Goal: Information Seeking & Learning: Understand process/instructions

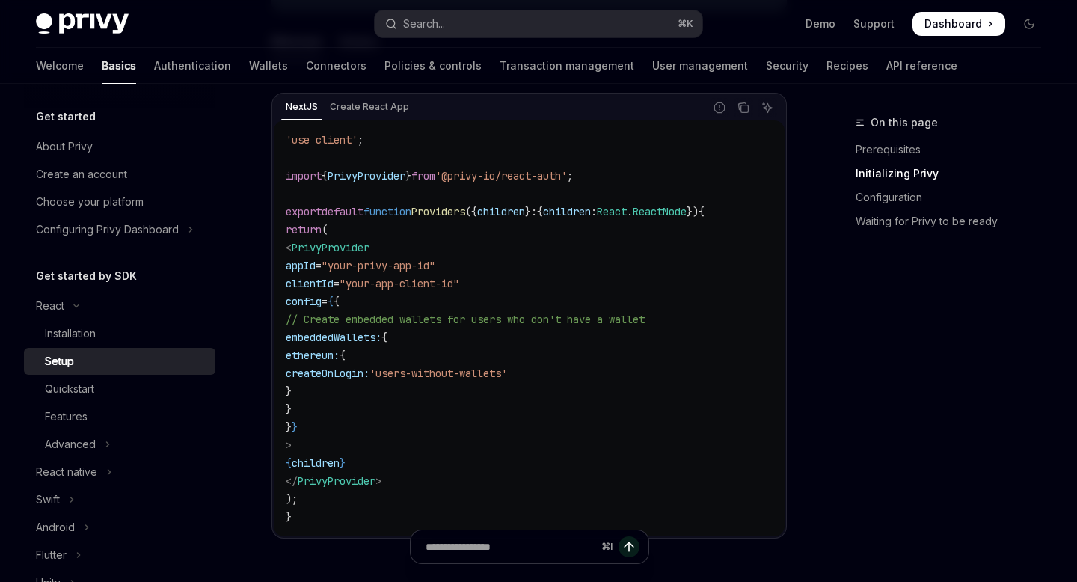
scroll to position [533, 0]
click at [54, 378] on link "Quickstart" at bounding box center [120, 389] width 192 height 27
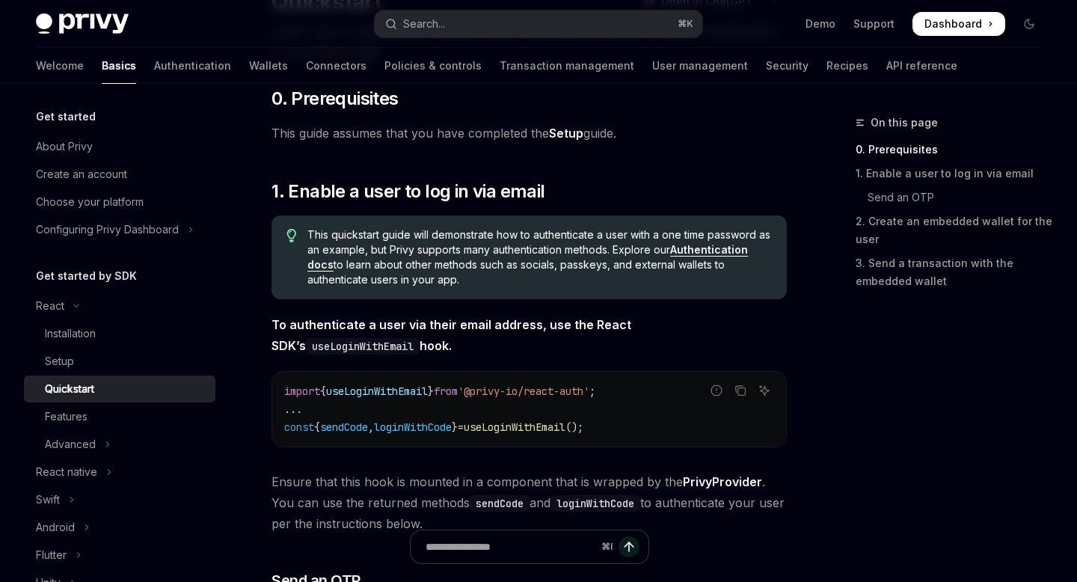
scroll to position [150, 0]
click at [55, 414] on div "Features" at bounding box center [66, 417] width 43 height 18
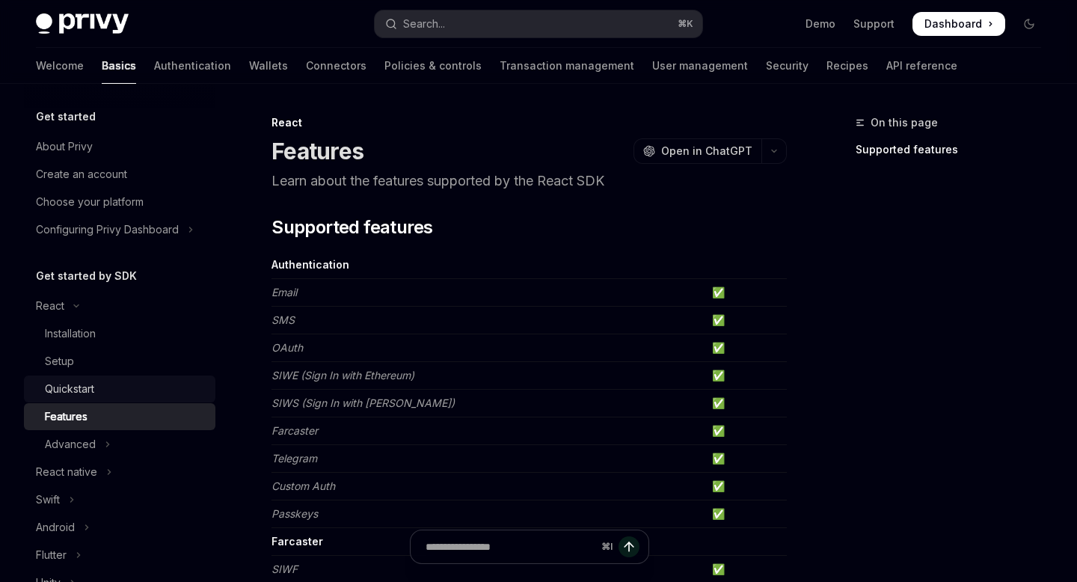
click at [63, 387] on div "Quickstart" at bounding box center [69, 389] width 49 height 18
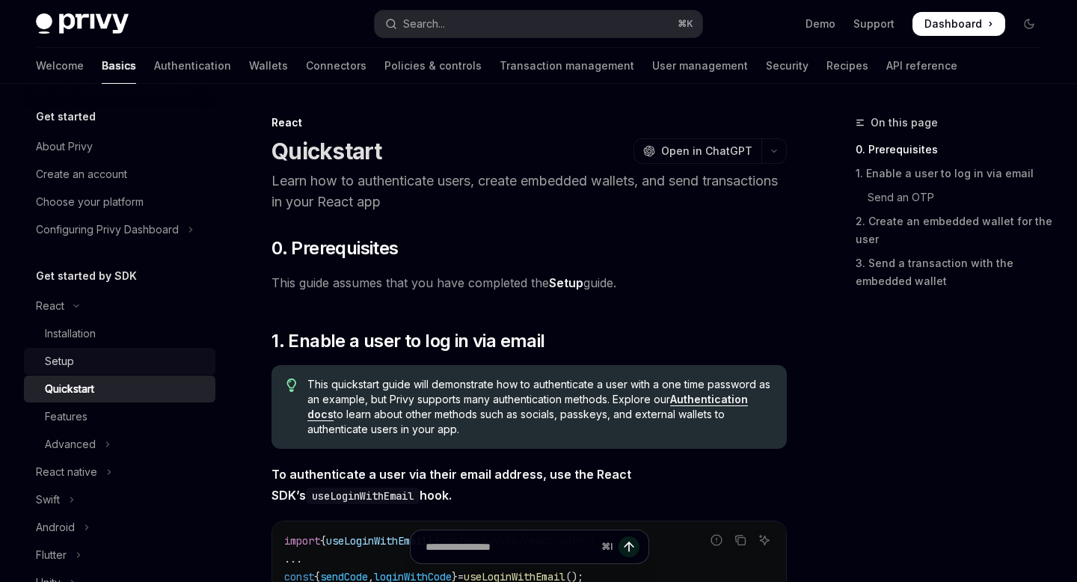
click at [55, 351] on link "Setup" at bounding box center [120, 361] width 192 height 27
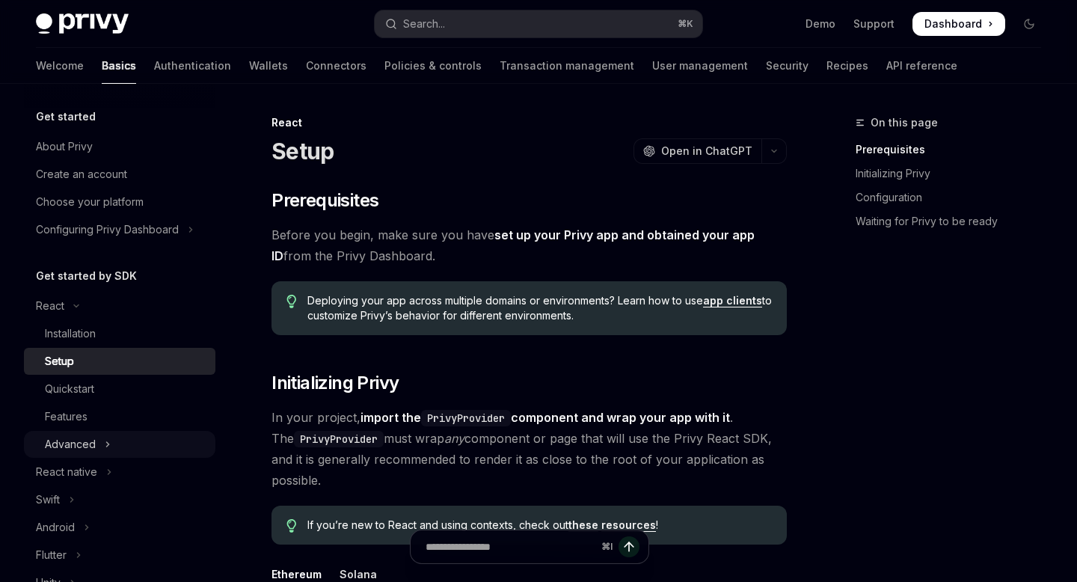
click at [88, 450] on div "Advanced" at bounding box center [70, 444] width 51 height 18
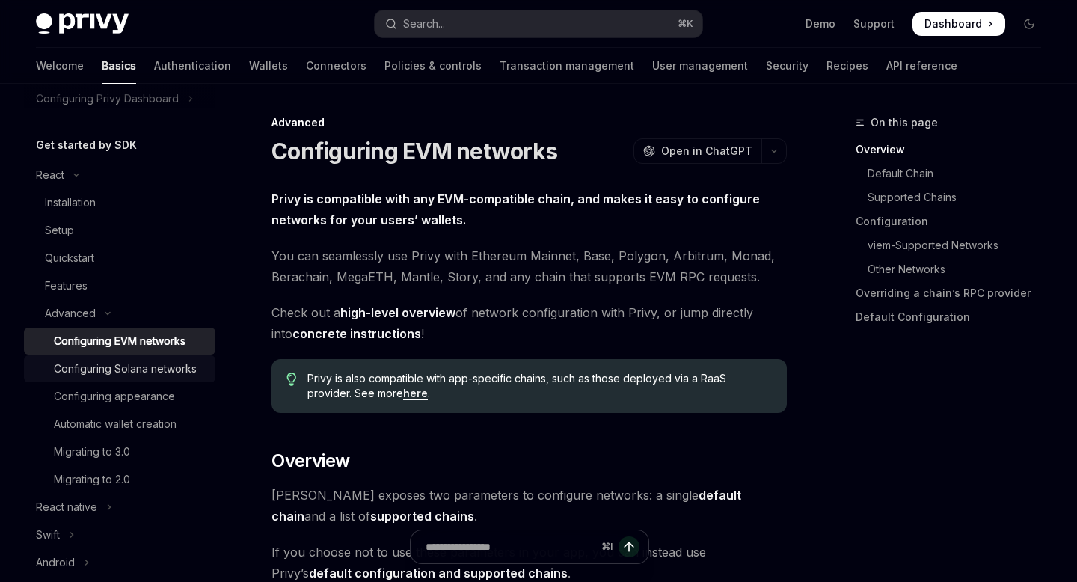
scroll to position [132, 0]
click at [108, 373] on div "Configuring Solana networks" at bounding box center [125, 367] width 143 height 18
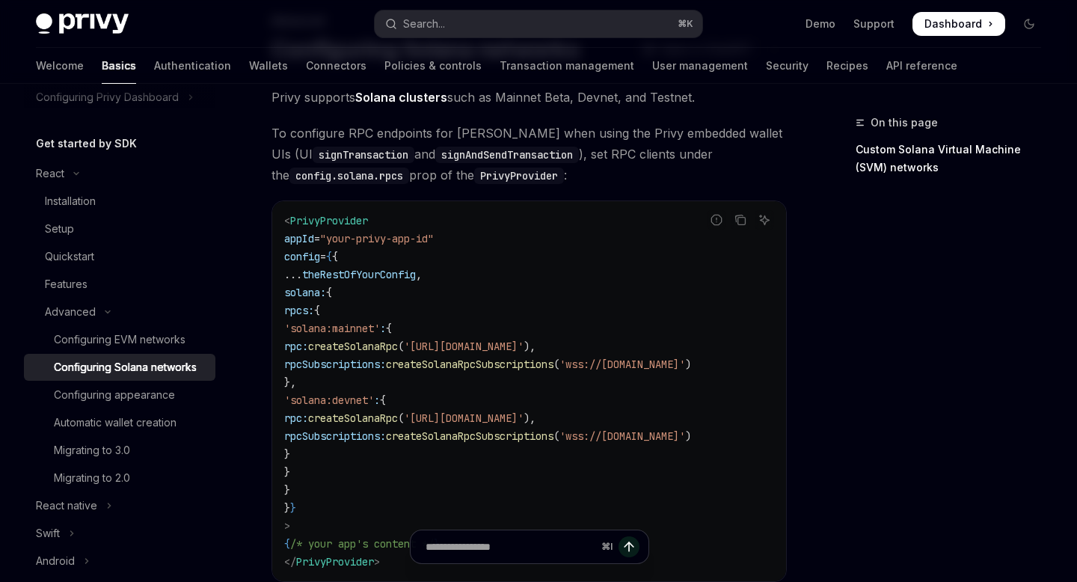
scroll to position [105, 0]
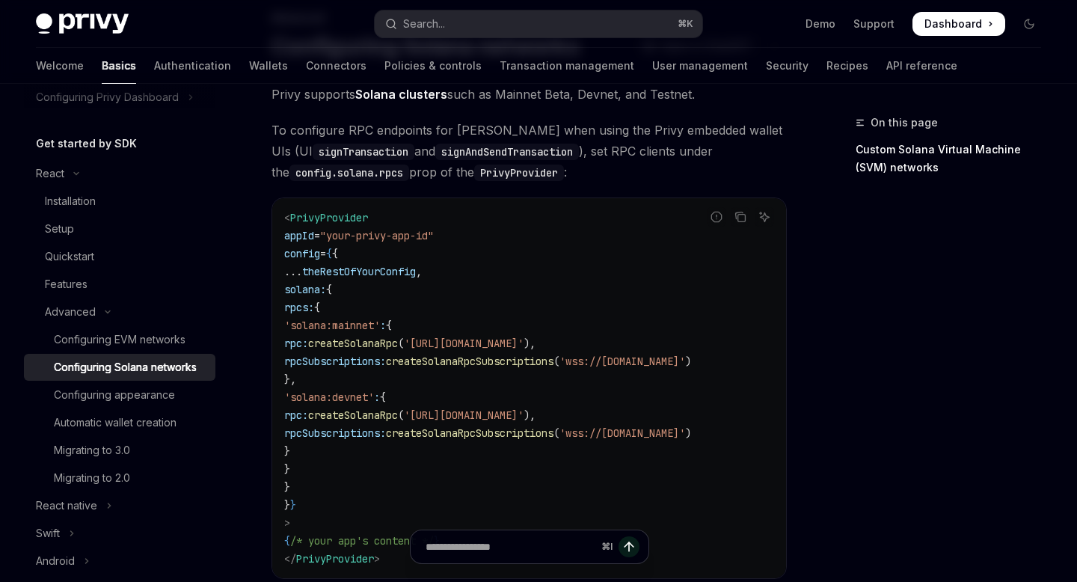
drag, startPoint x: 331, startPoint y: 468, endPoint x: 298, endPoint y: 287, distance: 184.1
click at [298, 287] on code "< PrivyProvider appId = "your-privy-app-id" config = { { ... theRestOfYourConfi…" at bounding box center [529, 388] width 490 height 359
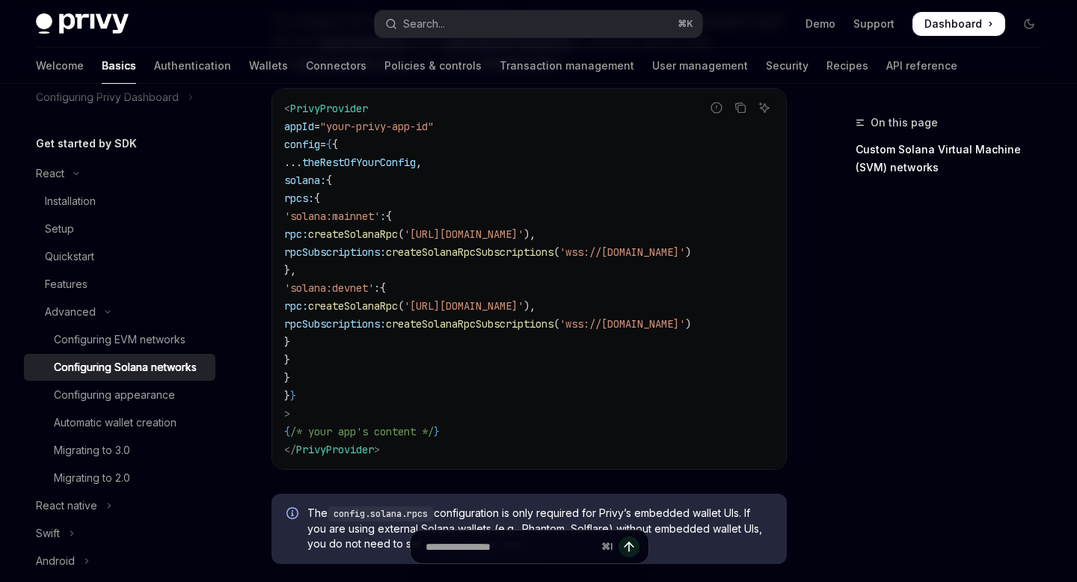
scroll to position [213, 0]
copy code "solana: { rpcs: { 'solana:mainnet' : { rpc: createSolanaRpc ( '[URL][DOMAIN_NAM…"
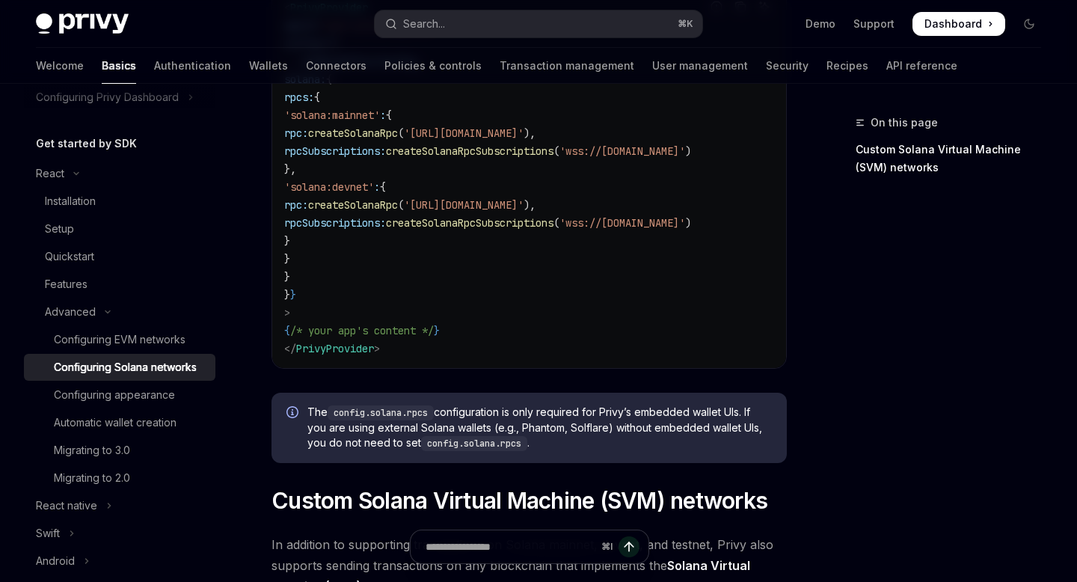
scroll to position [316, 0]
click at [108, 391] on div "Configuring appearance" at bounding box center [114, 395] width 121 height 18
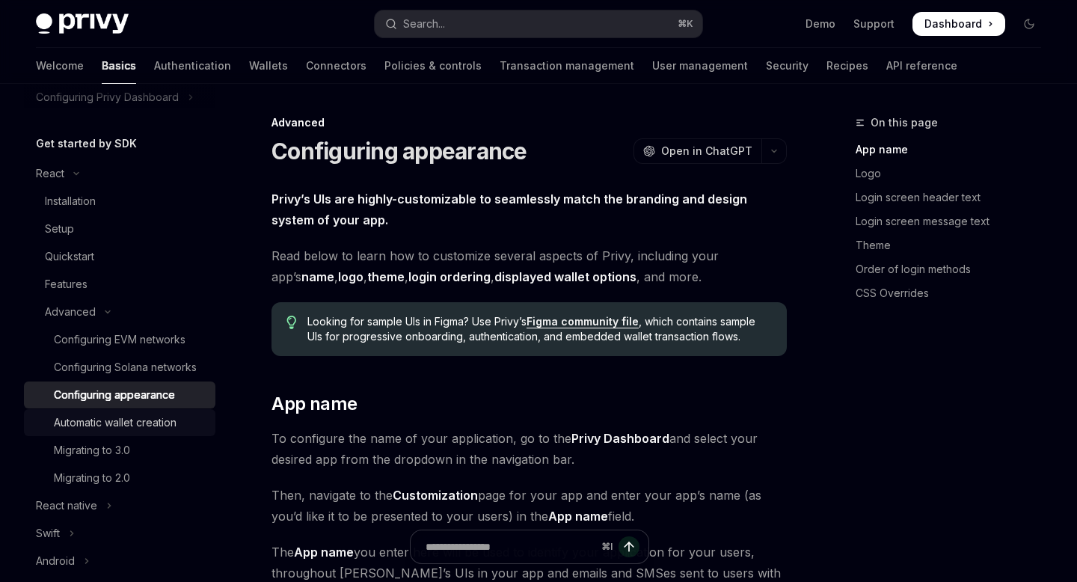
click at [143, 421] on div "Automatic wallet creation" at bounding box center [115, 423] width 123 height 18
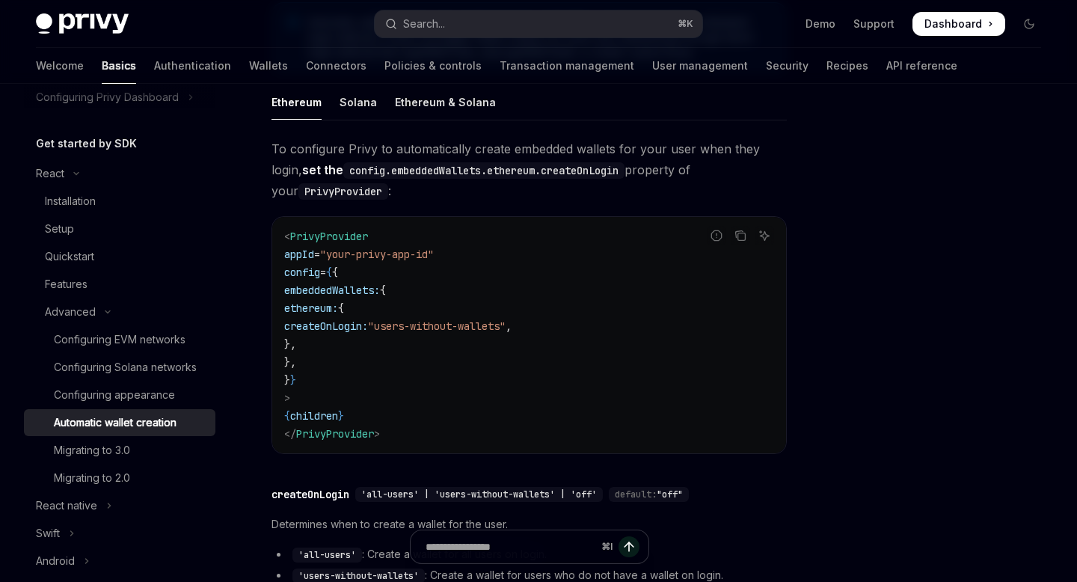
scroll to position [347, 0]
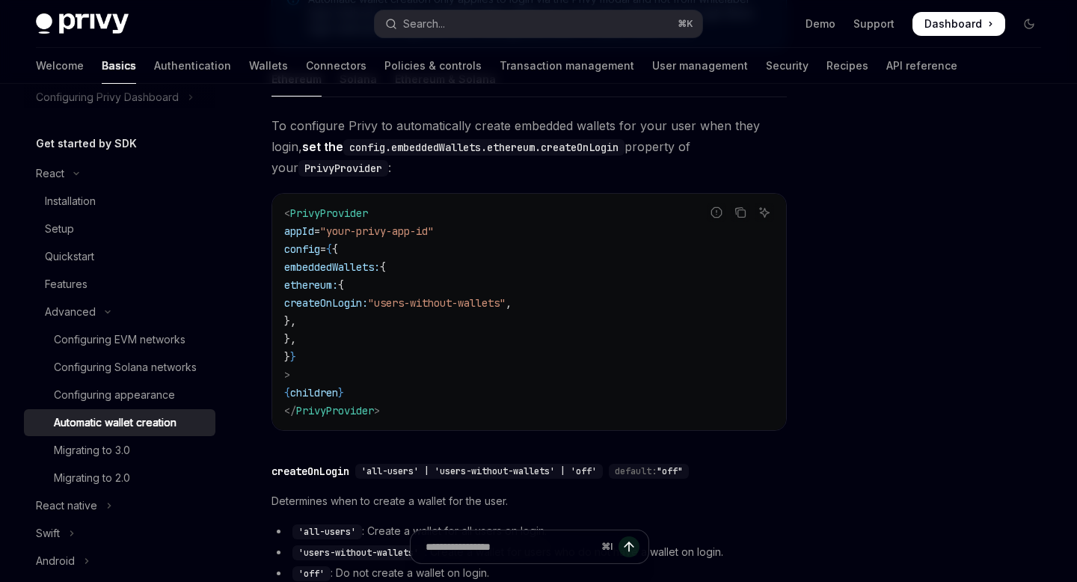
click at [524, 338] on code "< PrivyProvider appId = "your-privy-app-id" config = { { embeddedWallets: { eth…" at bounding box center [529, 311] width 490 height 215
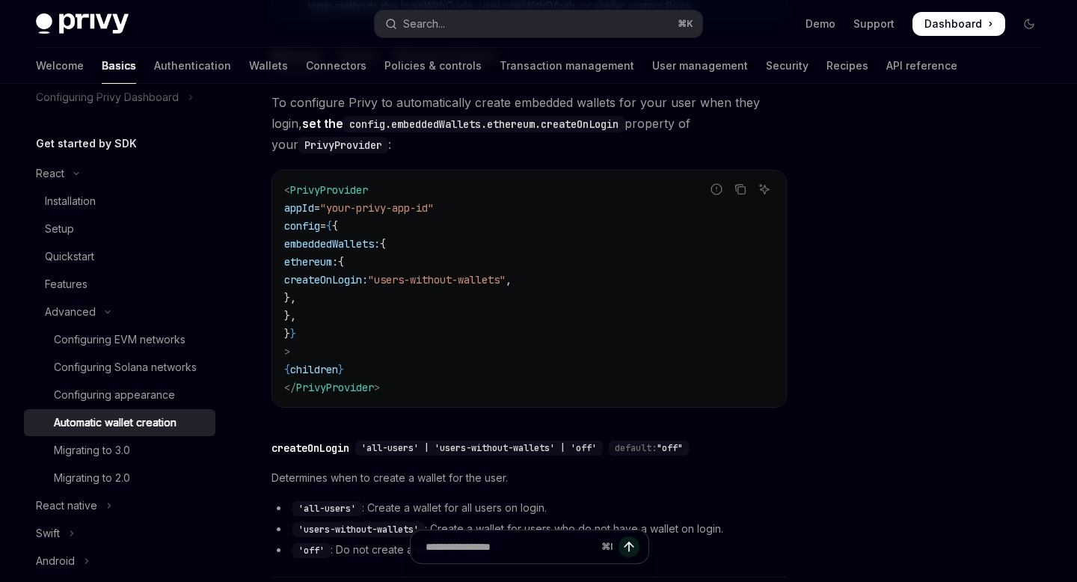
scroll to position [371, 0]
click at [488, 326] on code "< PrivyProvider appId = "your-privy-app-id" config = { { embeddedWallets: { eth…" at bounding box center [529, 287] width 490 height 215
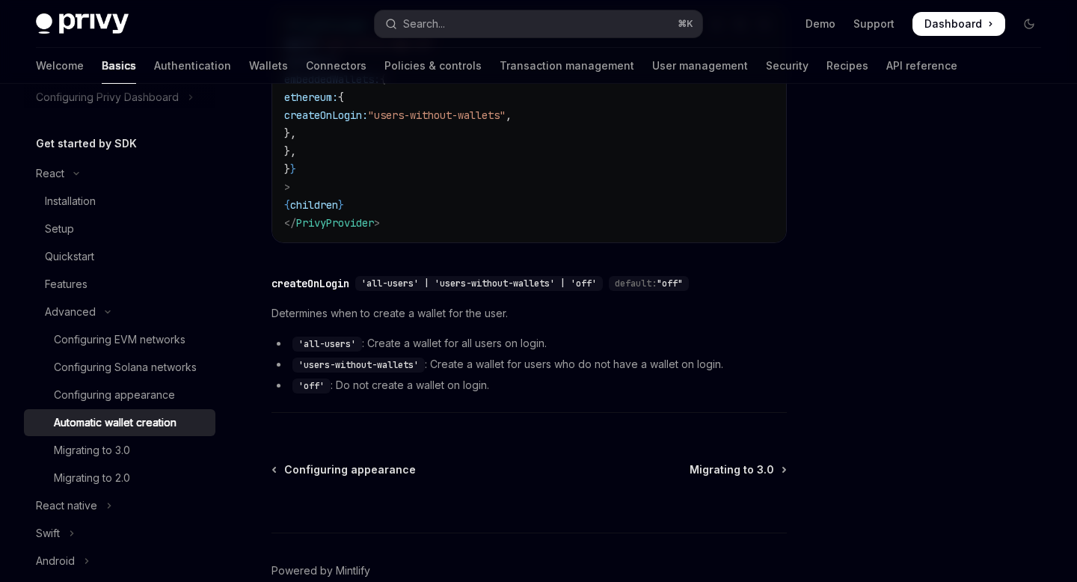
scroll to position [615, 0]
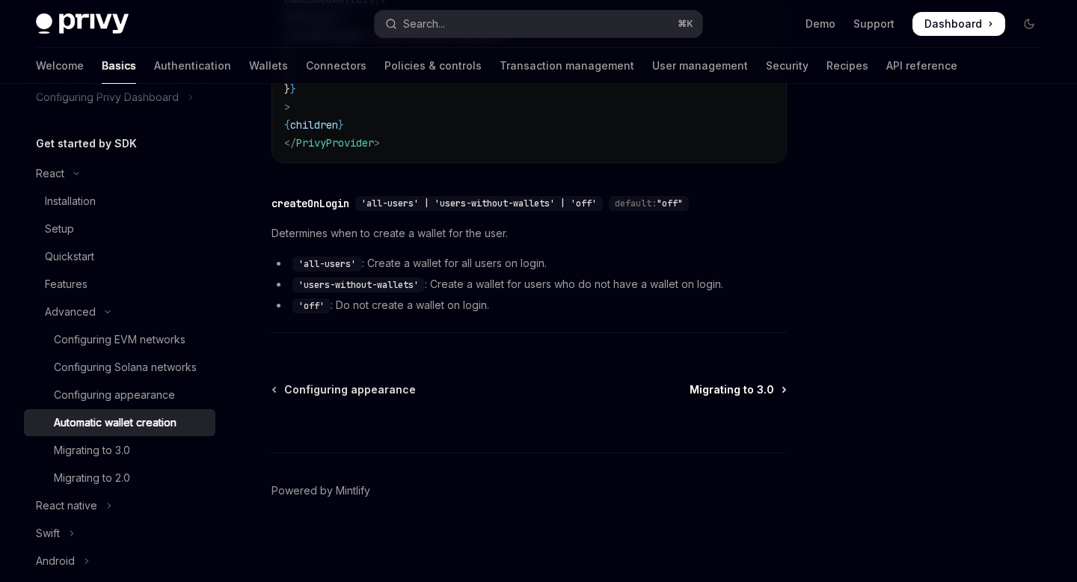
click at [741, 386] on span "Migrating to 3.0" at bounding box center [732, 389] width 85 height 15
type textarea "*"
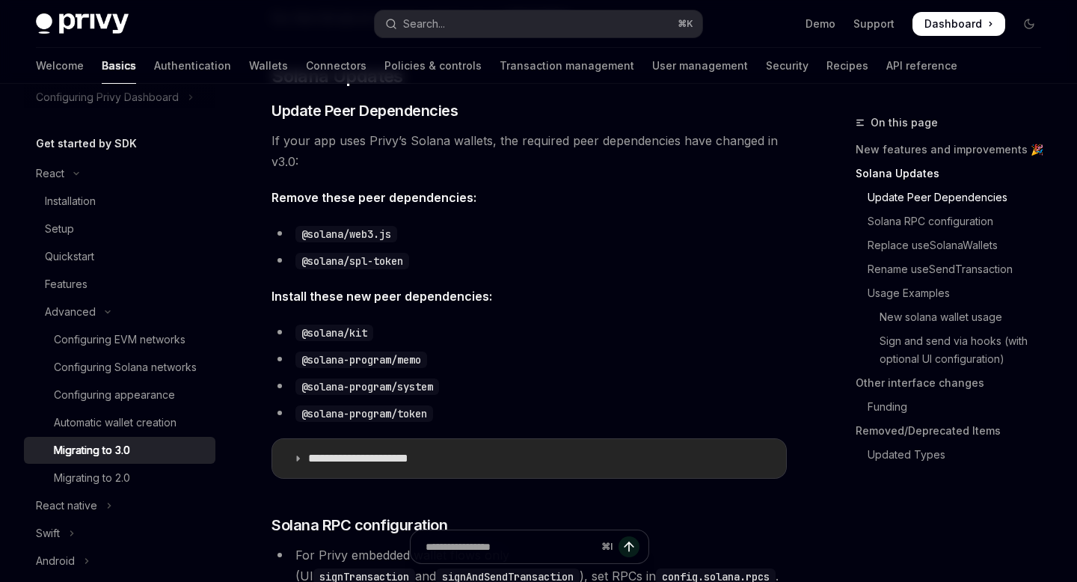
scroll to position [479, 0]
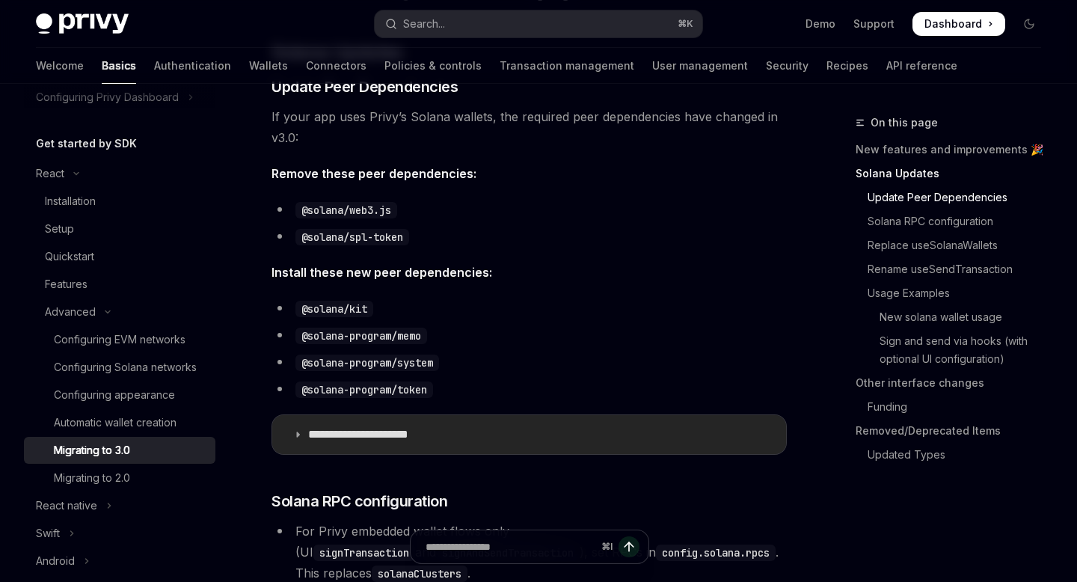
click at [426, 435] on p "**********" at bounding box center [378, 434] width 140 height 15
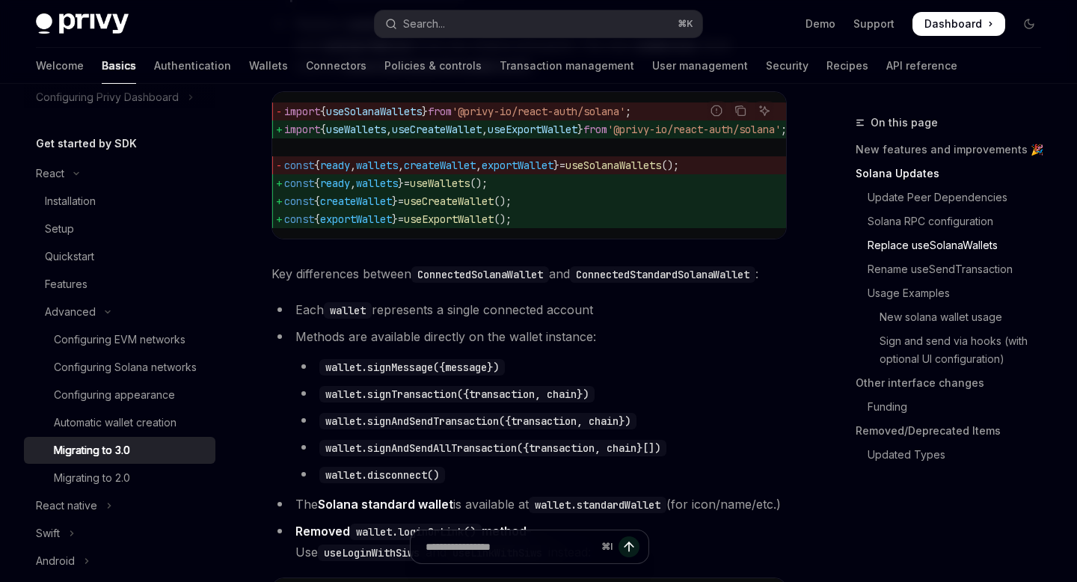
scroll to position [2032, 0]
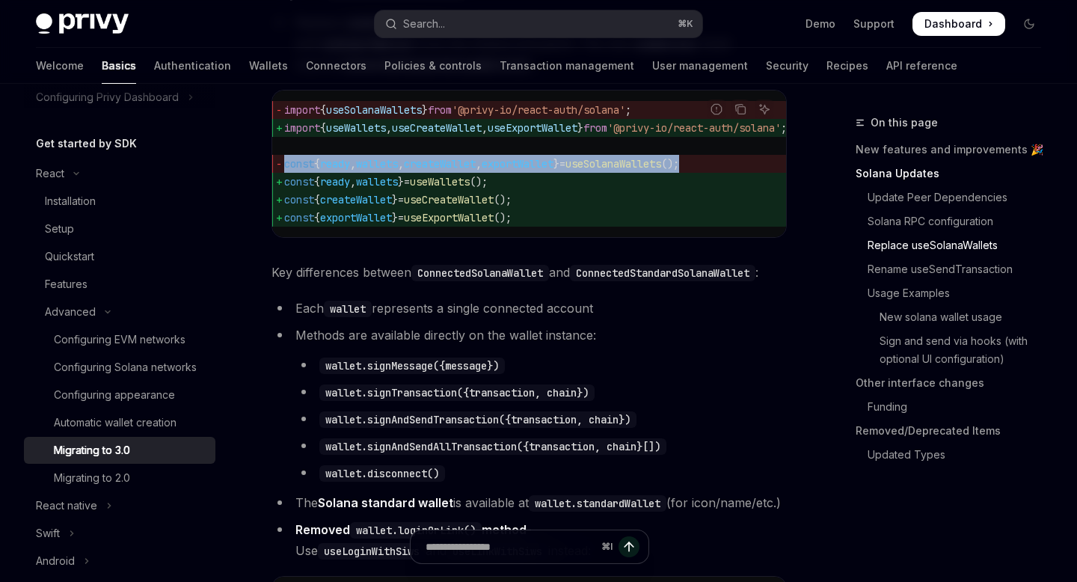
drag, startPoint x: 737, startPoint y: 177, endPoint x: 266, endPoint y: 177, distance: 470.6
copy span "const { ready , wallets , createWallet , exportWallet } = useSolanaWallets ();"
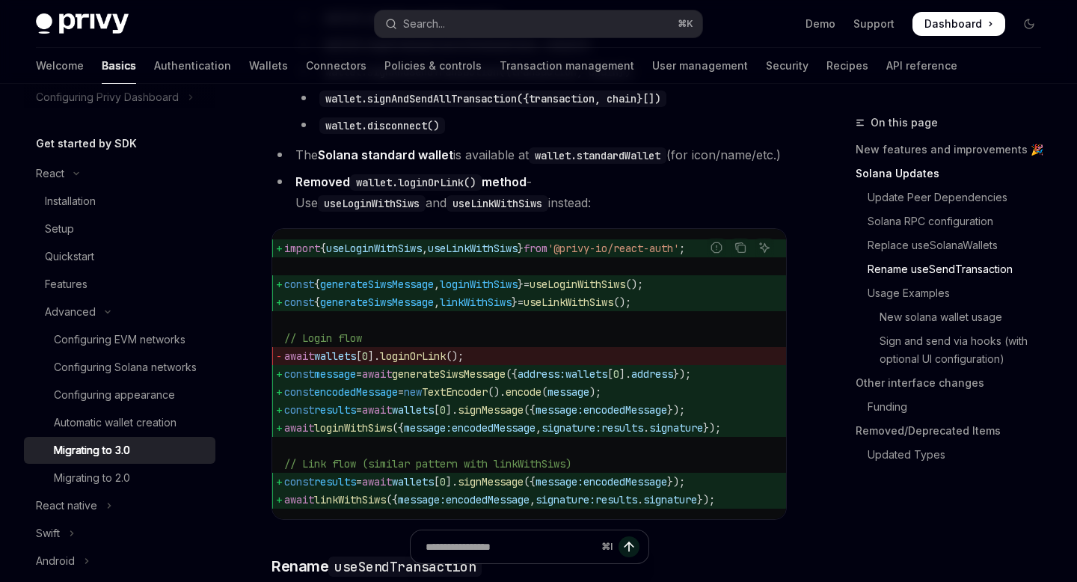
scroll to position [2438, 0]
